Goal: Task Accomplishment & Management: Complete application form

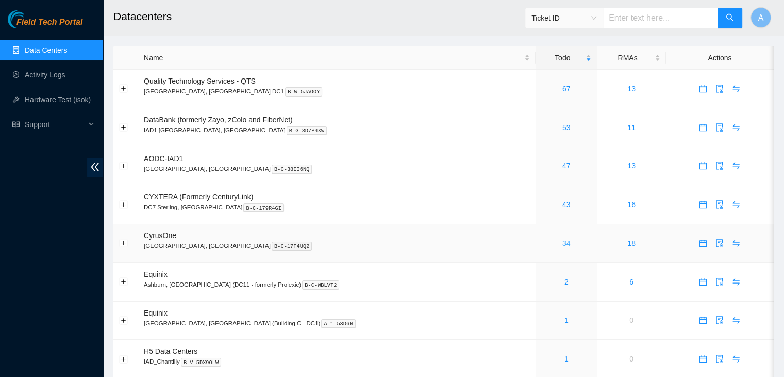
click at [563, 241] on link "34" at bounding box center [567, 243] width 8 height 8
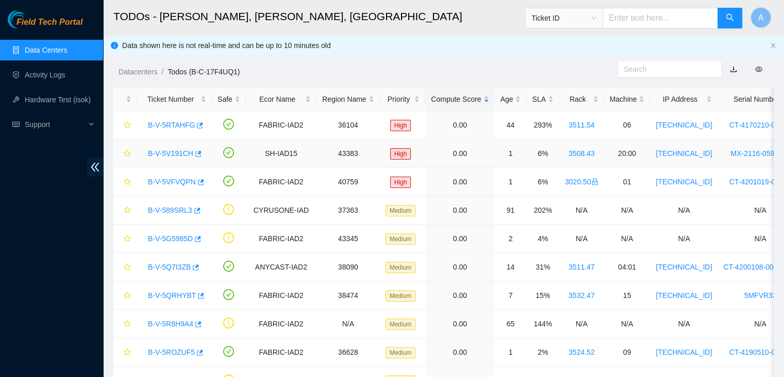
click at [157, 155] on link "B-V-5V191CH" at bounding box center [170, 153] width 45 height 8
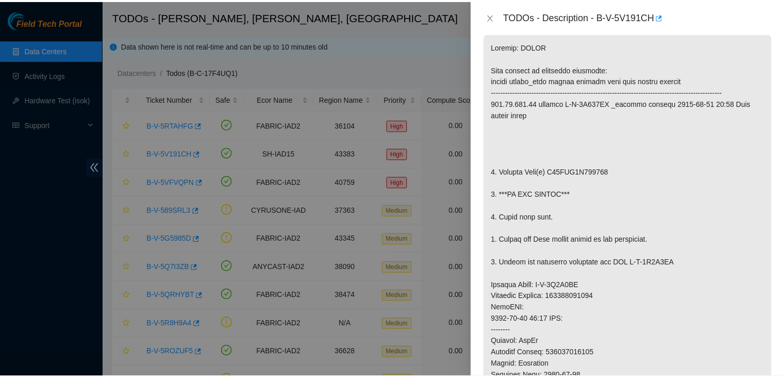
scroll to position [194, 0]
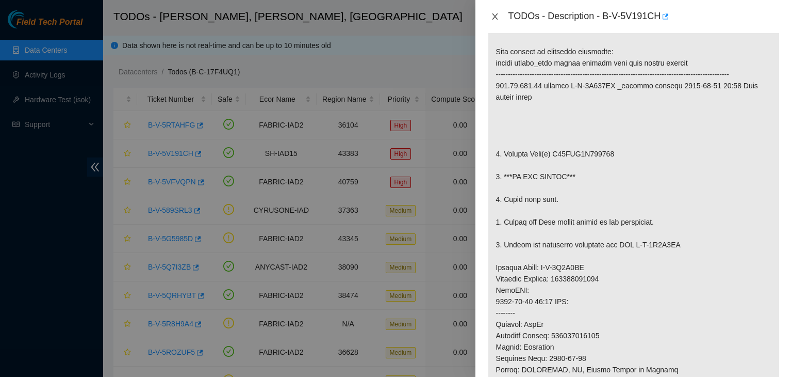
click at [498, 15] on icon "close" at bounding box center [495, 16] width 8 height 8
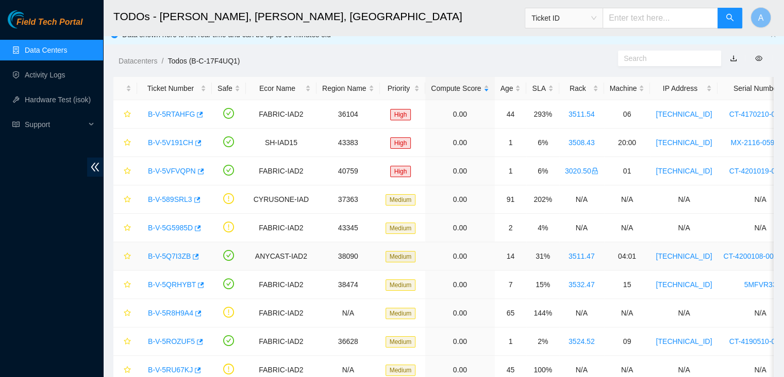
scroll to position [0, 0]
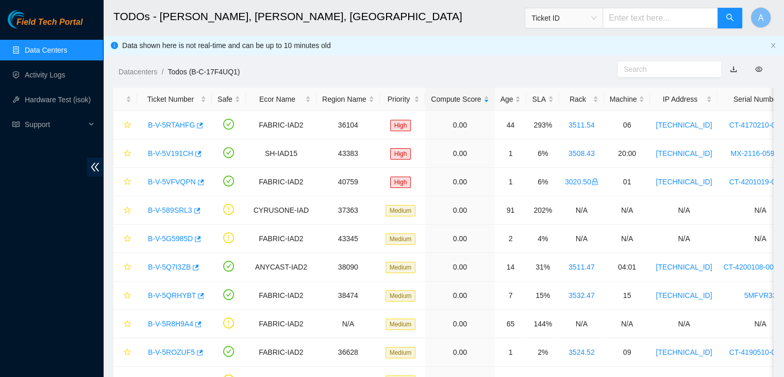
click at [67, 54] on link "Data Centers" at bounding box center [46, 50] width 42 height 8
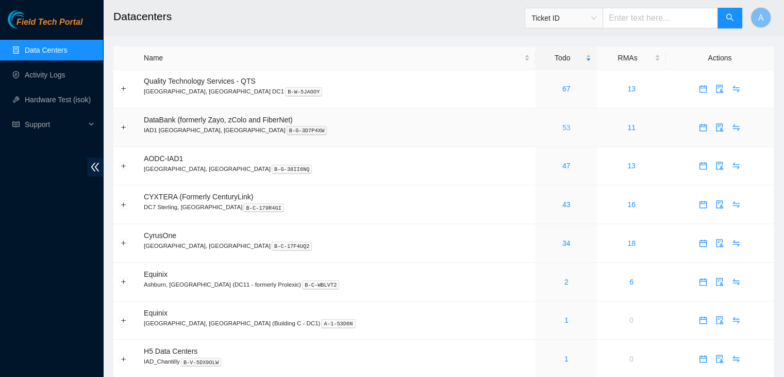
click at [563, 126] on link "53" at bounding box center [567, 127] width 8 height 8
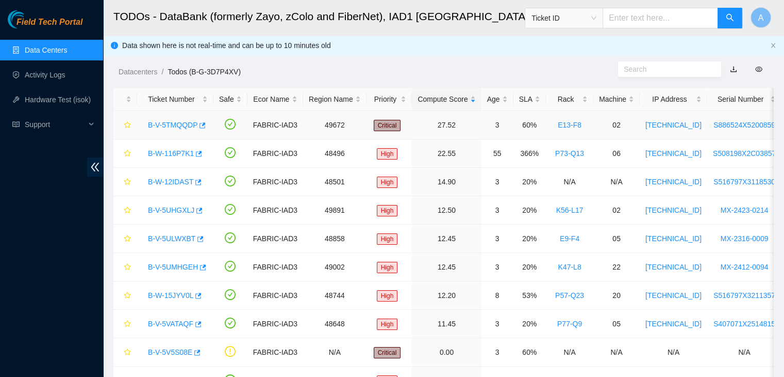
click at [188, 126] on link "B-V-5TMQQDP" at bounding box center [173, 125] width 50 height 8
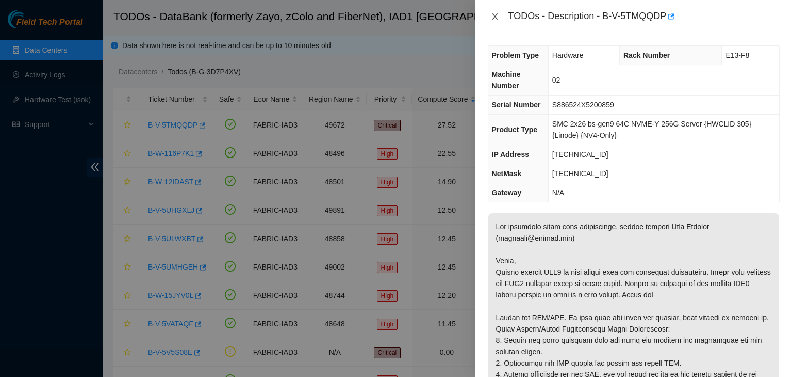
click at [491, 17] on icon "close" at bounding box center [495, 16] width 8 height 8
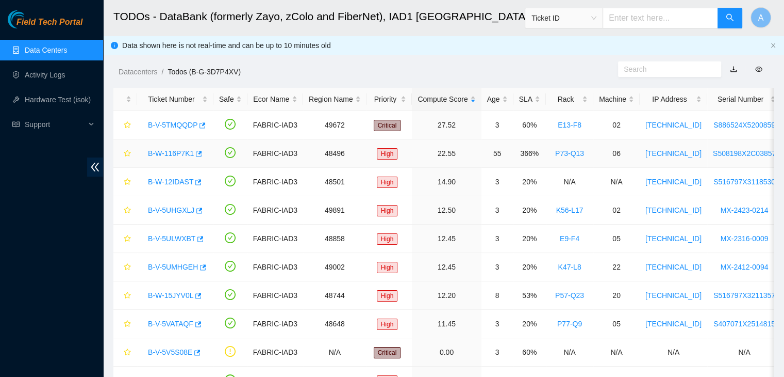
click at [184, 152] on link "B-W-116P7K1" at bounding box center [171, 153] width 46 height 8
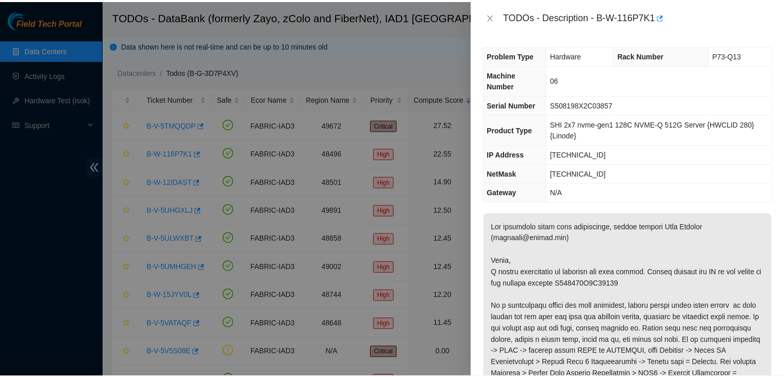
scroll to position [149, 0]
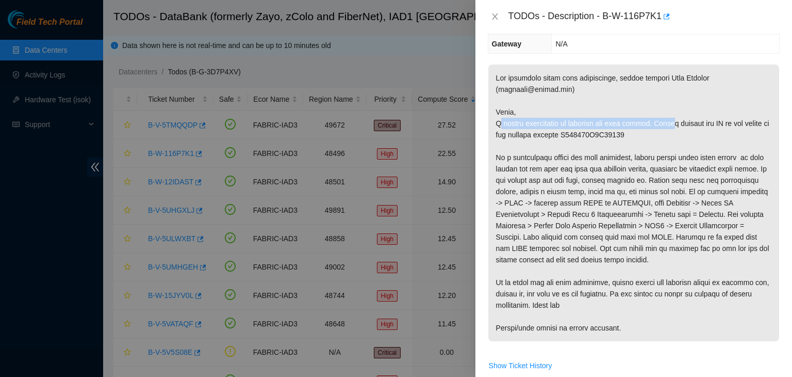
drag, startPoint x: 501, startPoint y: 122, endPoint x: 663, endPoint y: 122, distance: 161.4
click at [663, 122] on p at bounding box center [633, 202] width 291 height 276
click at [494, 19] on icon "close" at bounding box center [495, 16] width 8 height 8
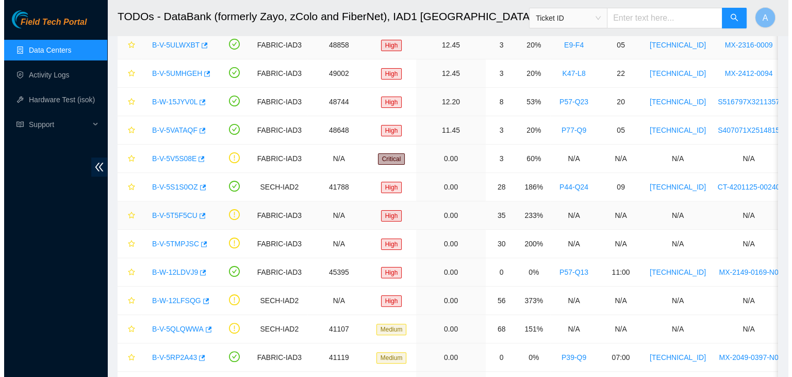
scroll to position [192, 0]
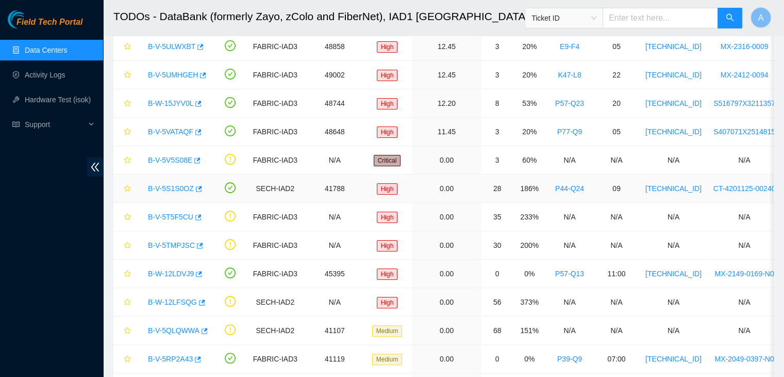
click at [179, 184] on link "B-V-5S1S0OZ" at bounding box center [171, 188] width 46 height 8
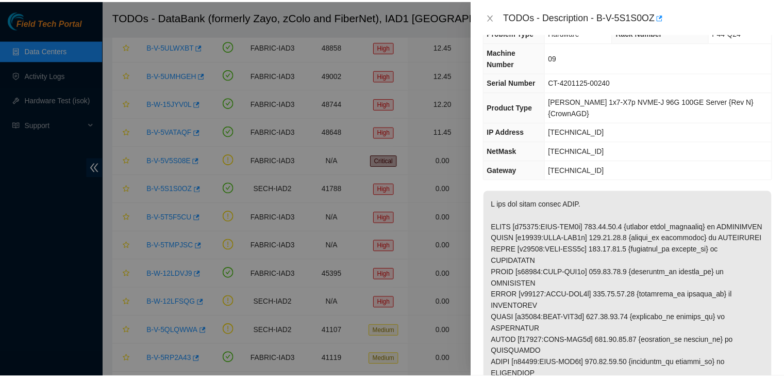
scroll to position [0, 0]
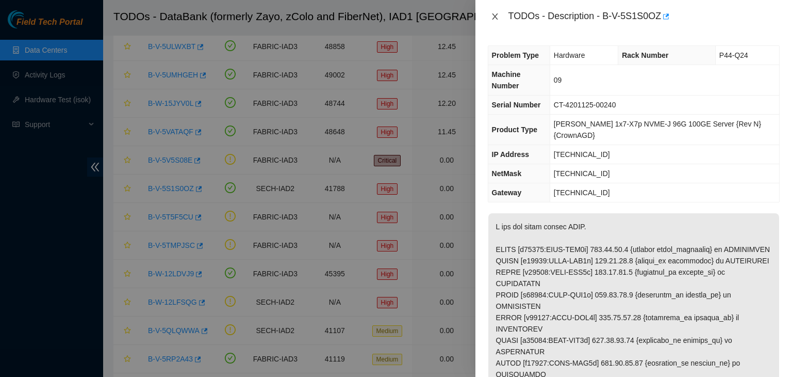
click at [494, 18] on icon "close" at bounding box center [495, 16] width 8 height 8
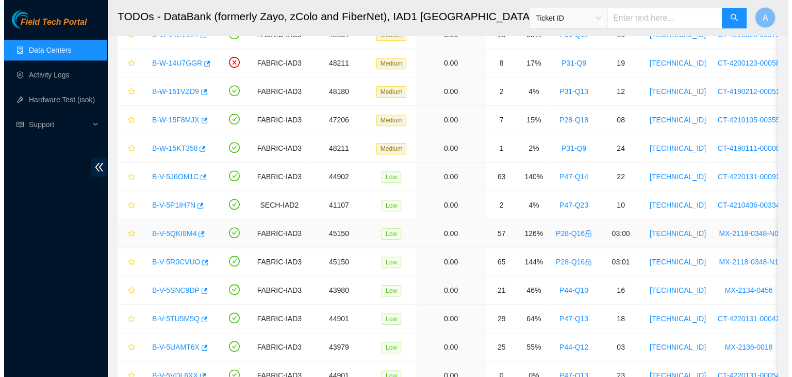
scroll to position [1104, 0]
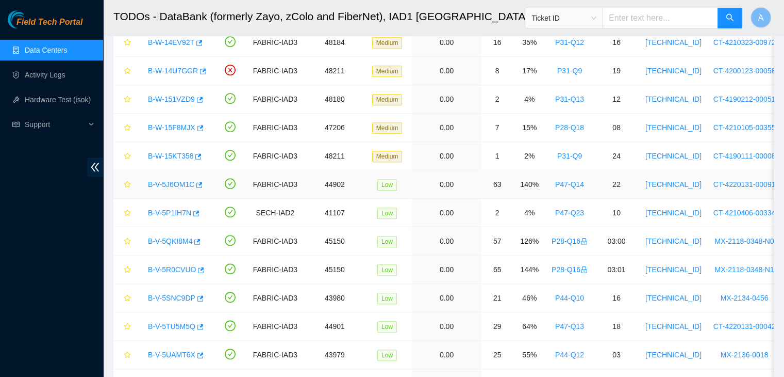
click at [169, 180] on link "B-V-5J6OM1C" at bounding box center [171, 184] width 46 height 8
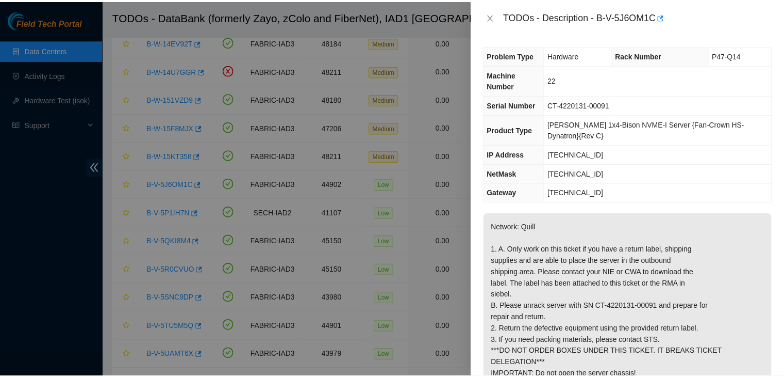
scroll to position [182, 0]
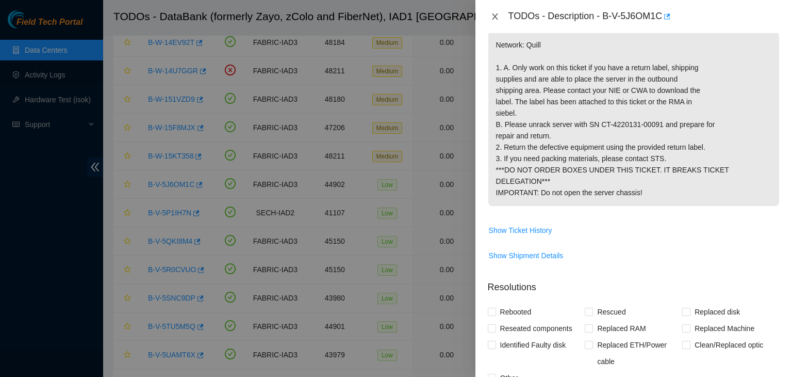
click at [497, 15] on icon "close" at bounding box center [495, 16] width 8 height 8
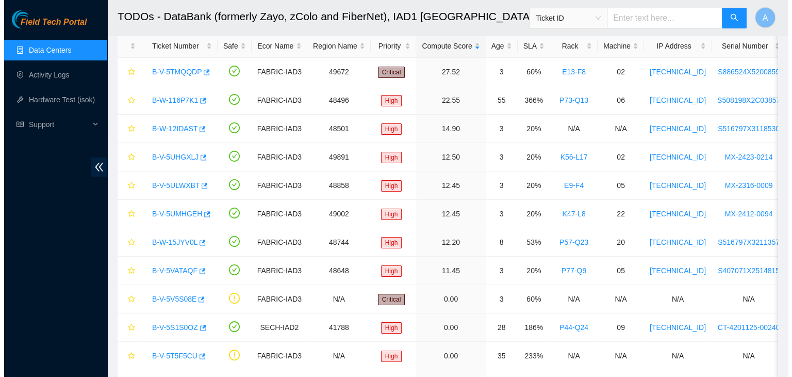
scroll to position [0, 0]
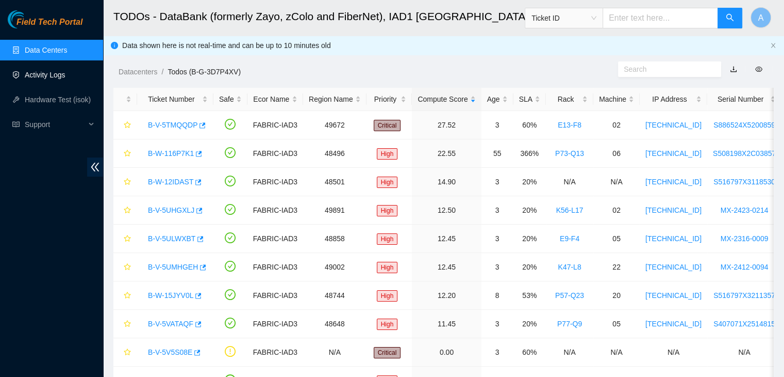
click at [54, 71] on link "Activity Logs" at bounding box center [45, 75] width 41 height 8
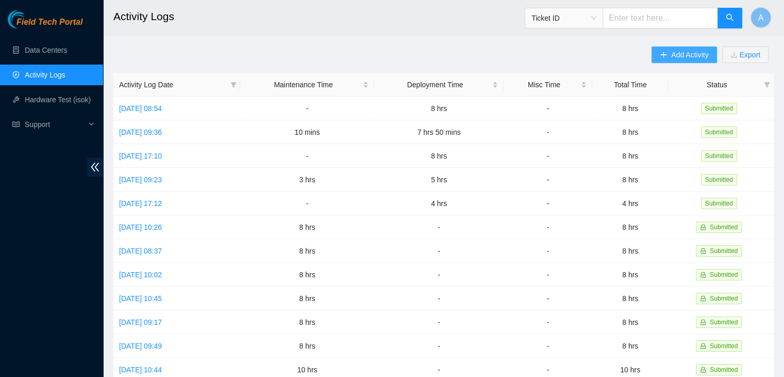
click at [670, 53] on button "Add Activity" at bounding box center [684, 54] width 65 height 17
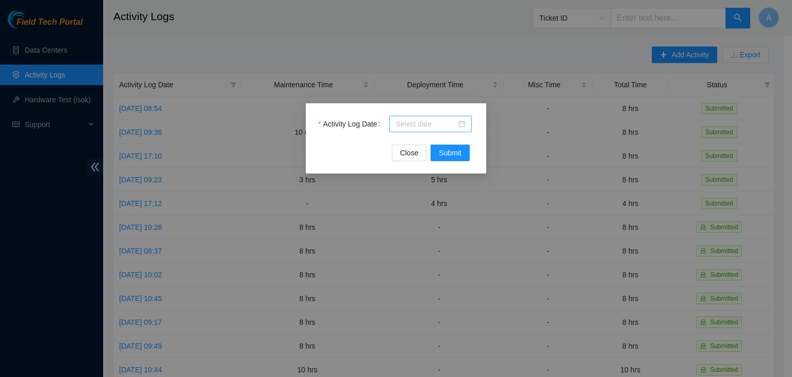
click at [463, 124] on div at bounding box center [431, 123] width 70 height 11
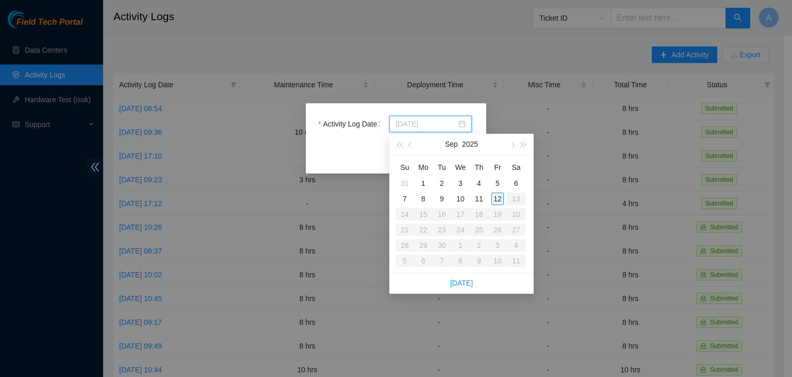
type input "2025-09-12"
click at [494, 195] on div "12" at bounding box center [498, 198] width 12 height 12
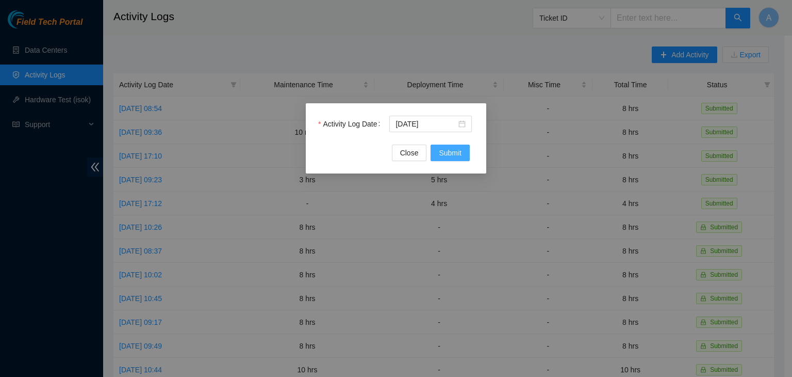
click at [455, 156] on span "Submit" at bounding box center [450, 152] width 23 height 11
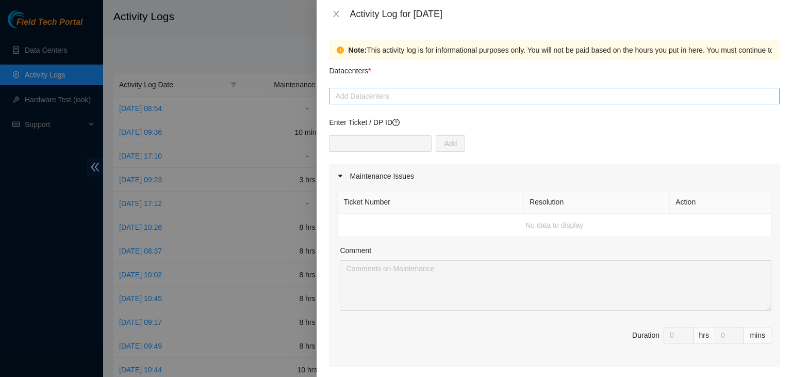
click at [422, 89] on div "Add Datacenters" at bounding box center [554, 96] width 451 height 17
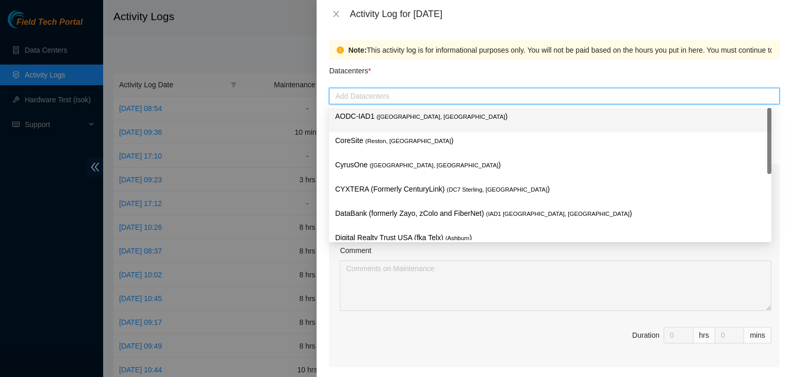
type input "h"
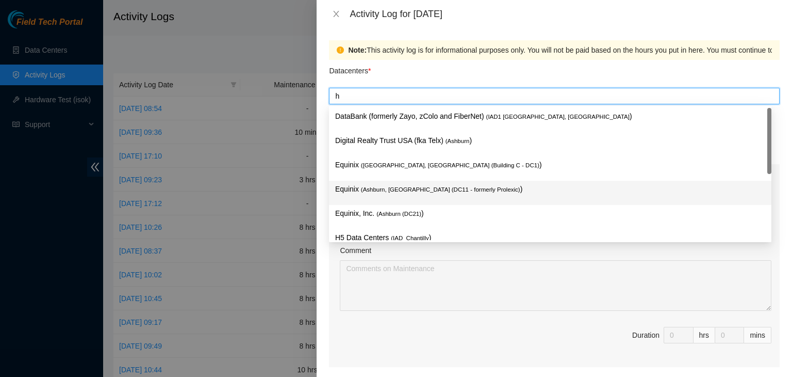
scroll to position [39, 0]
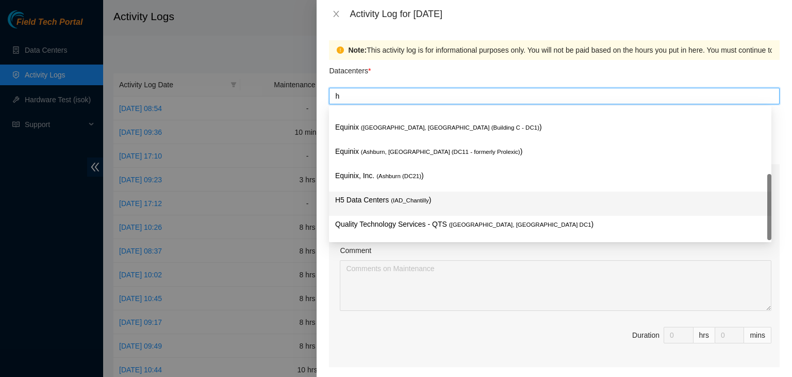
click at [404, 203] on span "( IAD_Chantilly" at bounding box center [410, 200] width 38 height 6
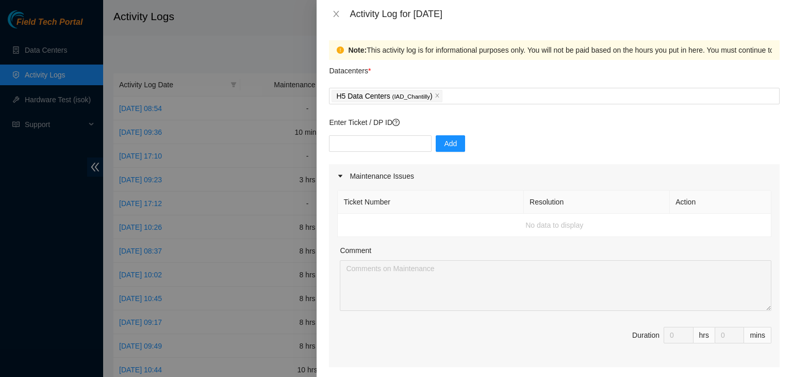
click at [433, 64] on div "Datacenters *" at bounding box center [554, 74] width 451 height 28
click at [384, 144] on input "text" at bounding box center [380, 143] width 103 height 17
paste input "DP82711"
type input "DP82711"
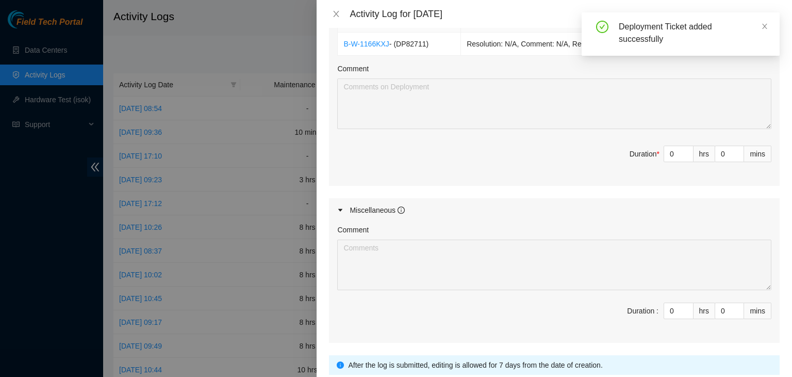
scroll to position [397, 0]
click at [670, 151] on input "0" at bounding box center [678, 152] width 29 height 15
type input "8"
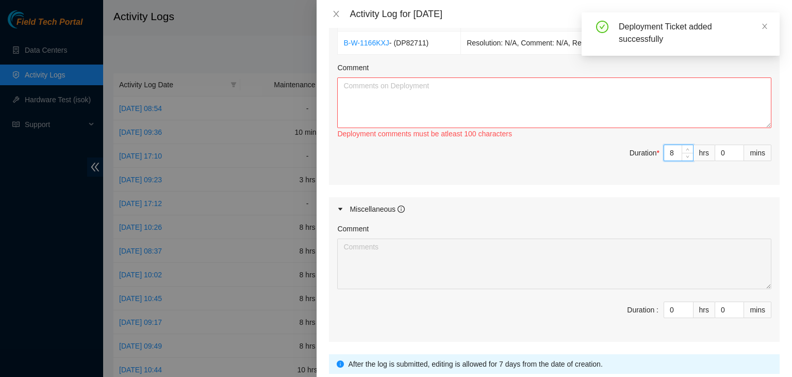
drag, startPoint x: 759, startPoint y: 124, endPoint x: 725, endPoint y: 320, distance: 198.9
click at [725, 128] on textarea "Comment" at bounding box center [554, 102] width 434 height 51
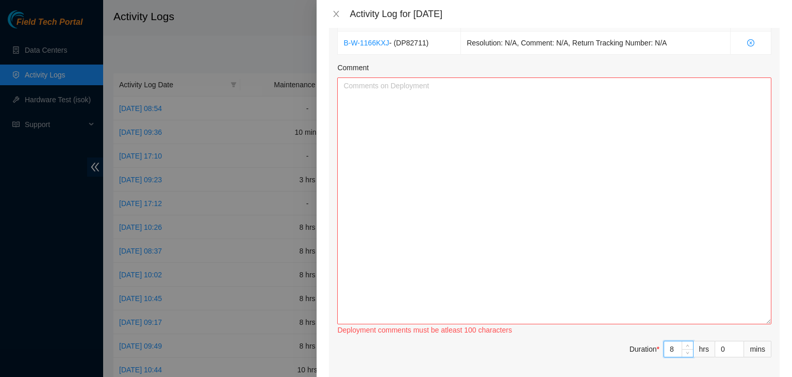
type input "8"
click at [681, 251] on textarea "Comment" at bounding box center [554, 200] width 434 height 247
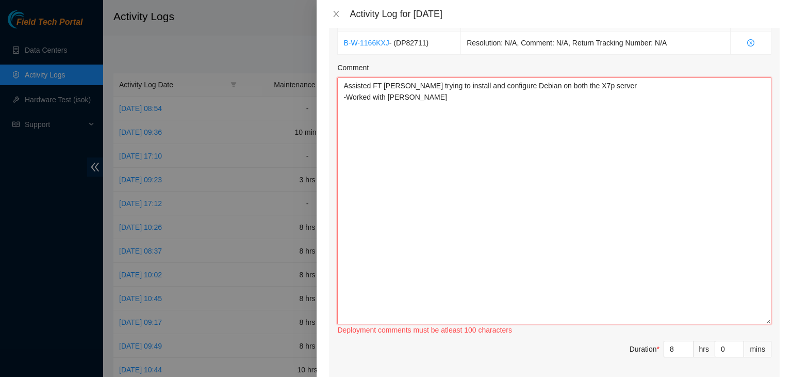
drag, startPoint x: 423, startPoint y: 96, endPoint x: 340, endPoint y: 97, distance: 82.5
click at [340, 97] on textarea "Assisted FT Phil trying to install and configure Debian on both the X7p server …" at bounding box center [554, 200] width 434 height 247
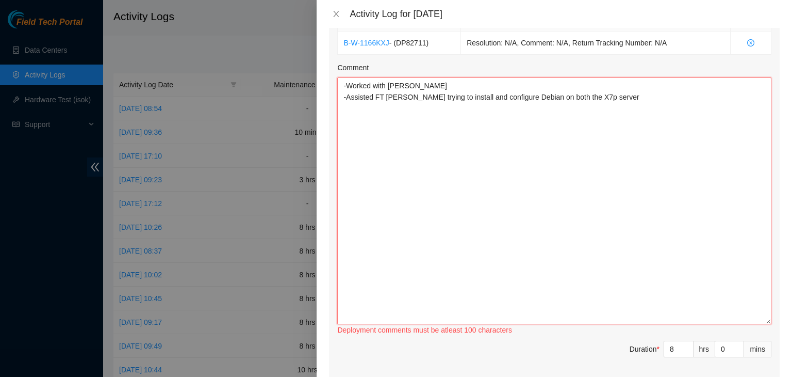
click at [405, 128] on textarea "-Worked with NIE Jason -Assisted FT Phil trying to install and configure Debian…" at bounding box center [554, 200] width 434 height 247
click at [437, 86] on textarea "-Worked with NIE Jason -Assisted FT Phil trying to install and configure Debian…" at bounding box center [554, 200] width 434 height 247
paste textarea "Luke Rochelle"
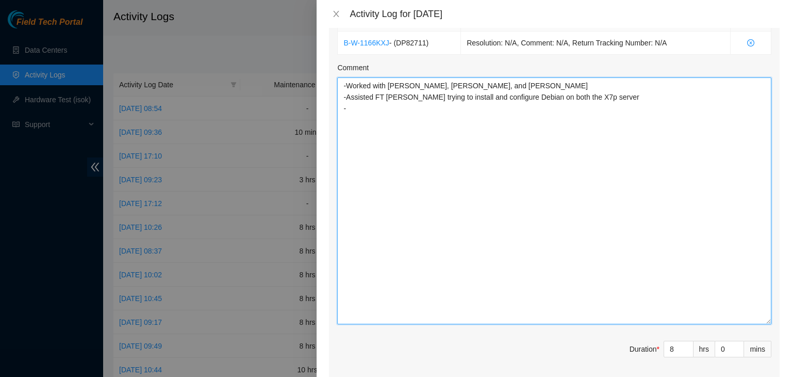
click at [482, 111] on textarea "-Worked with NIE Jason, NIE Nigel, and Luke Rochelle -Assisted FT Phil trying t…" at bounding box center [554, 200] width 434 height 247
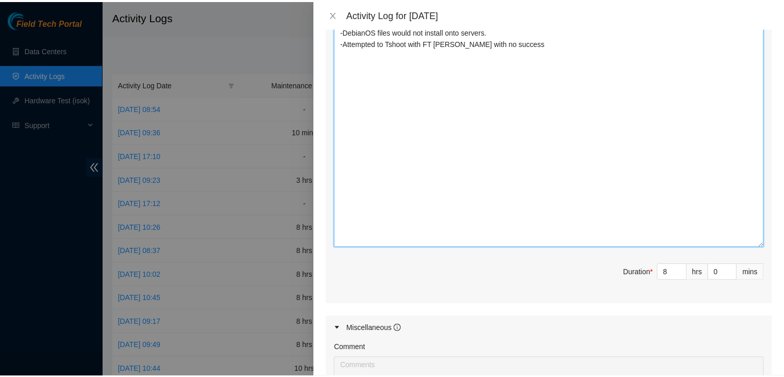
scroll to position [668, 0]
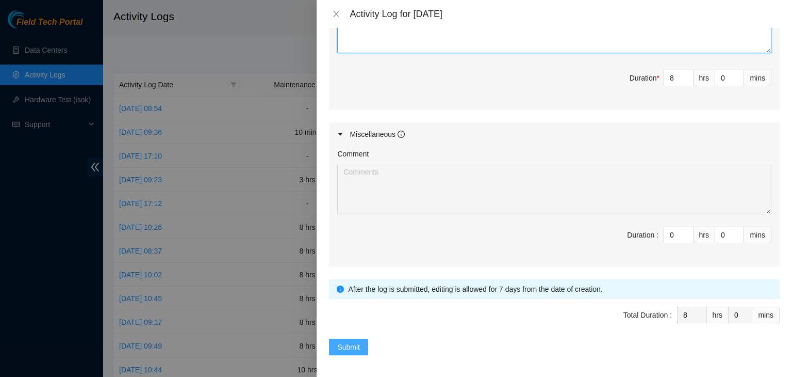
type textarea "-Worked with NIE Jason, NIE Nigel, and Luke Rochelle -Assisted FT Phil trying t…"
click at [358, 341] on span "Submit" at bounding box center [348, 346] width 23 height 11
